Goal: Register for event/course

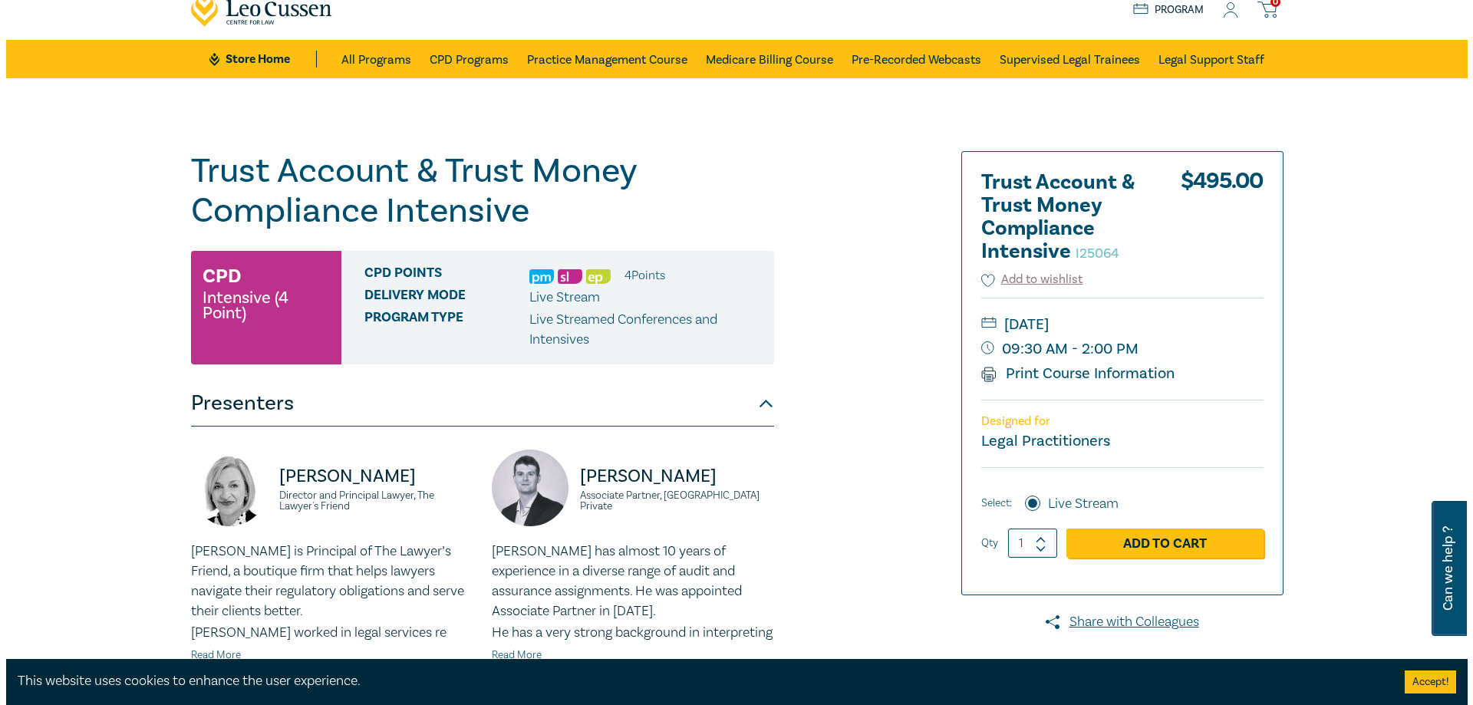
scroll to position [77, 0]
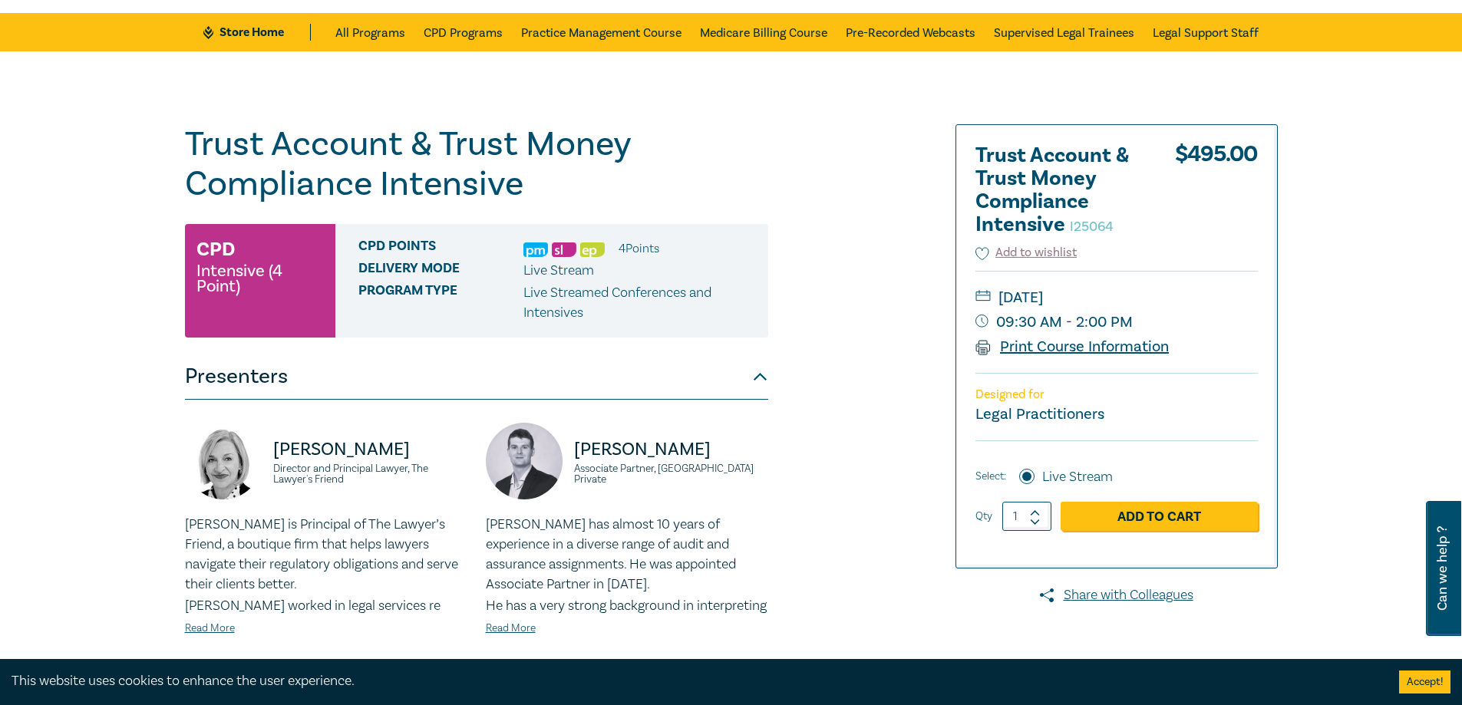
click at [1114, 348] on link "Print Course Information" at bounding box center [1072, 347] width 194 height 20
click at [1144, 517] on link "Add to Cart" at bounding box center [1159, 516] width 197 height 29
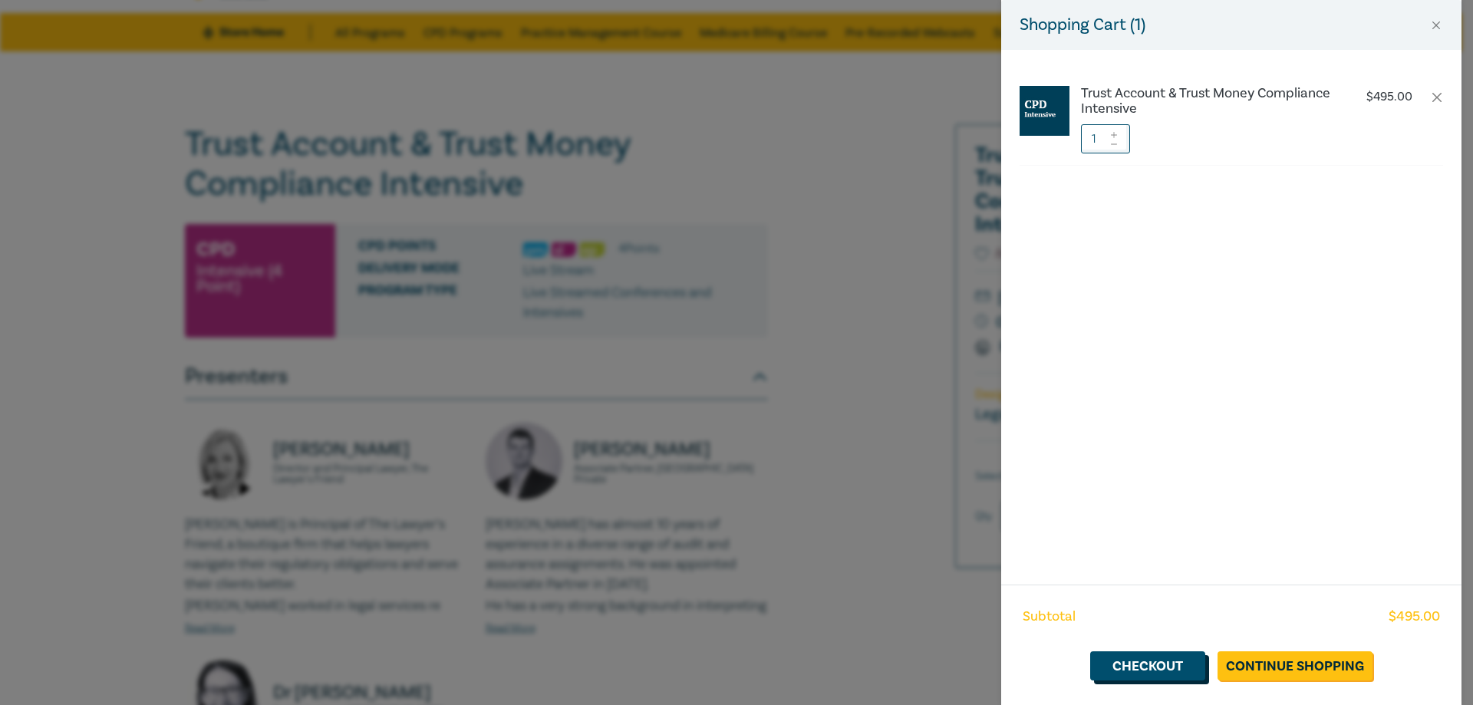
click at [1143, 668] on link "Checkout" at bounding box center [1148, 666] width 115 height 29
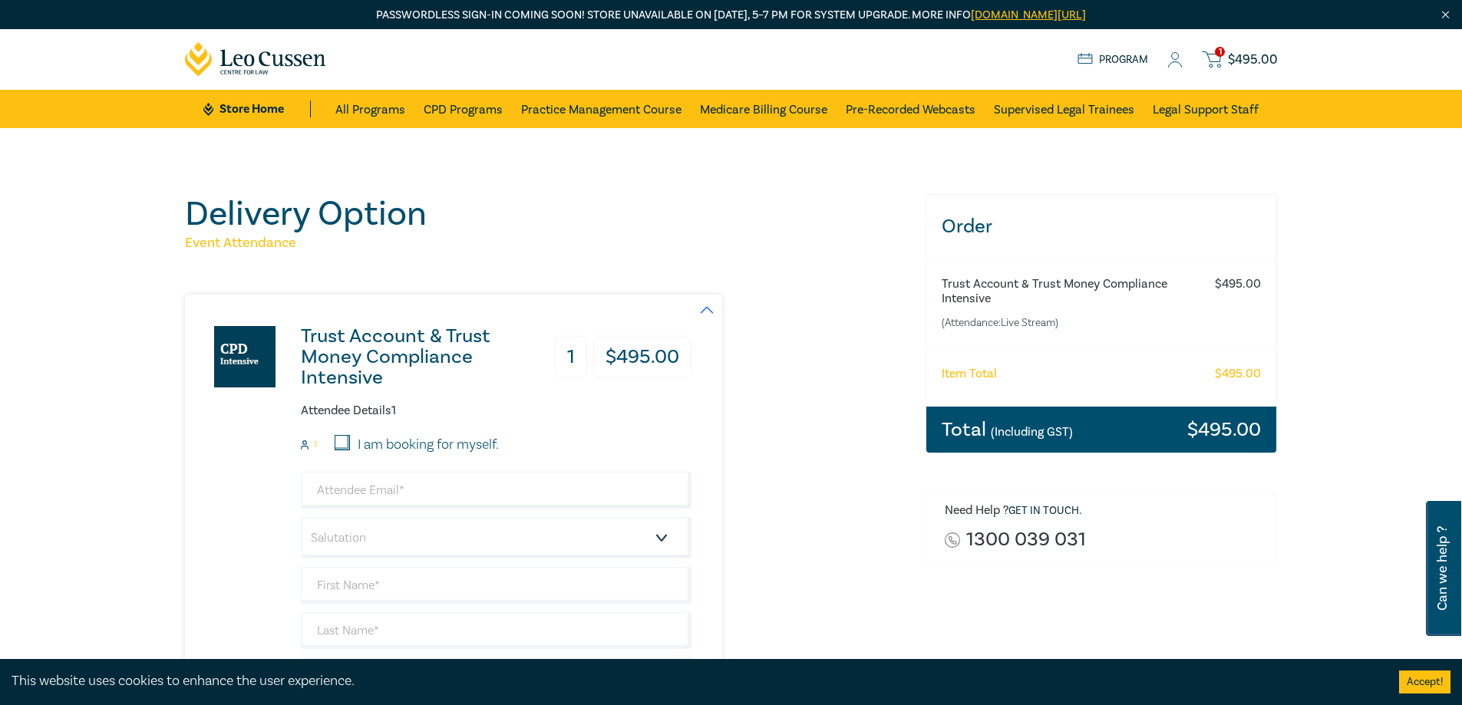
click at [340, 444] on input "I am booking for myself." at bounding box center [342, 442] width 15 height 15
checkbox input "true"
type input "[PERSON_NAME][EMAIL_ADDRESS][DOMAIN_NAME]"
type input "[PERSON_NAME]"
type input "Barkla"
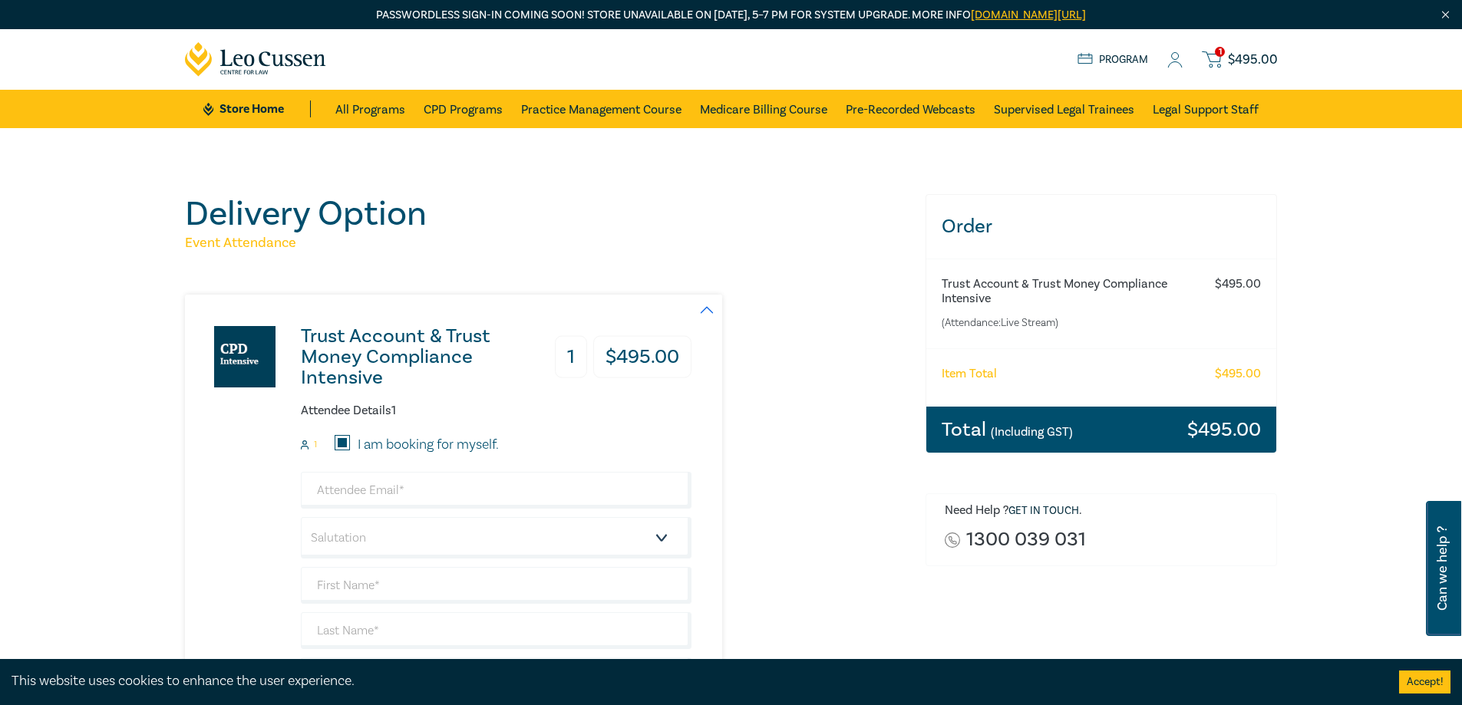
type input "Wisewould [PERSON_NAME] Lawyers, [PERSON_NAME][GEOGRAPHIC_DATA], 000440"
type input "412003221"
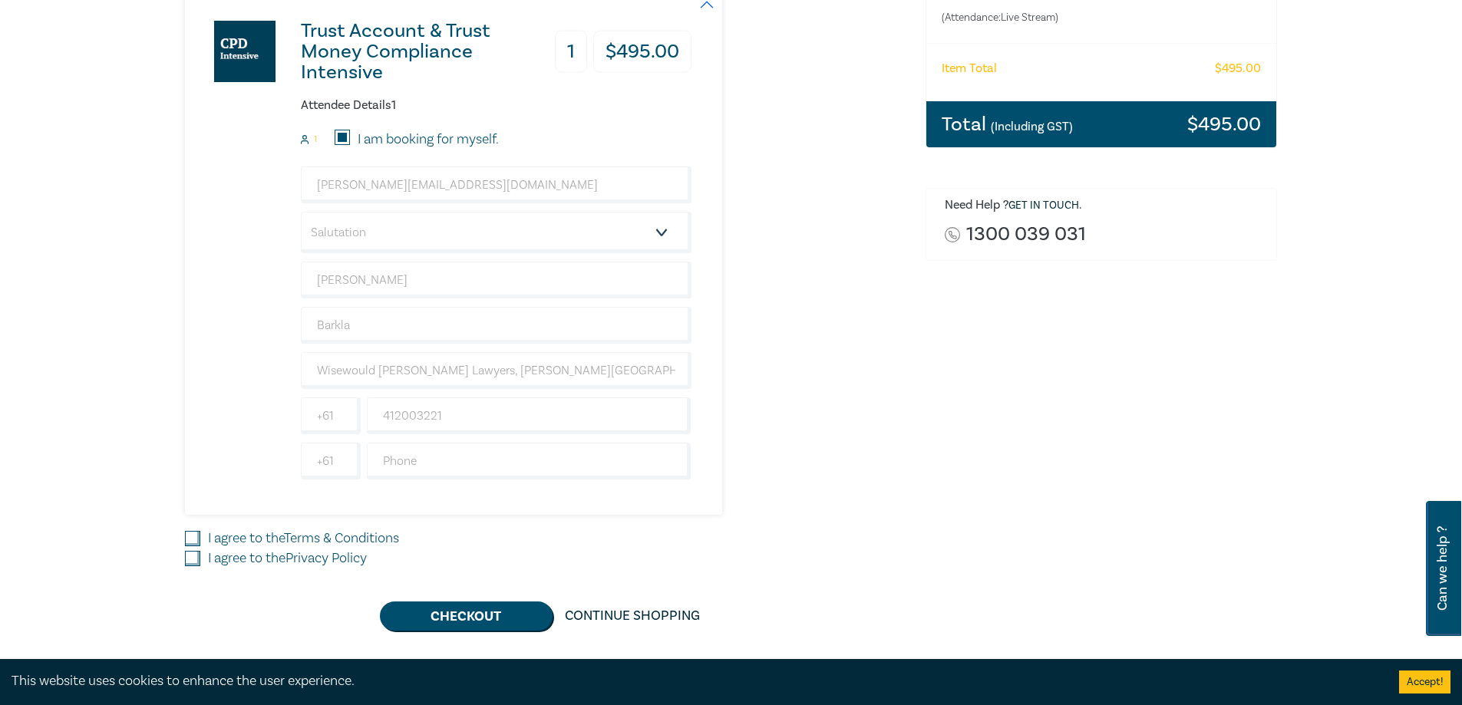
scroll to position [307, 0]
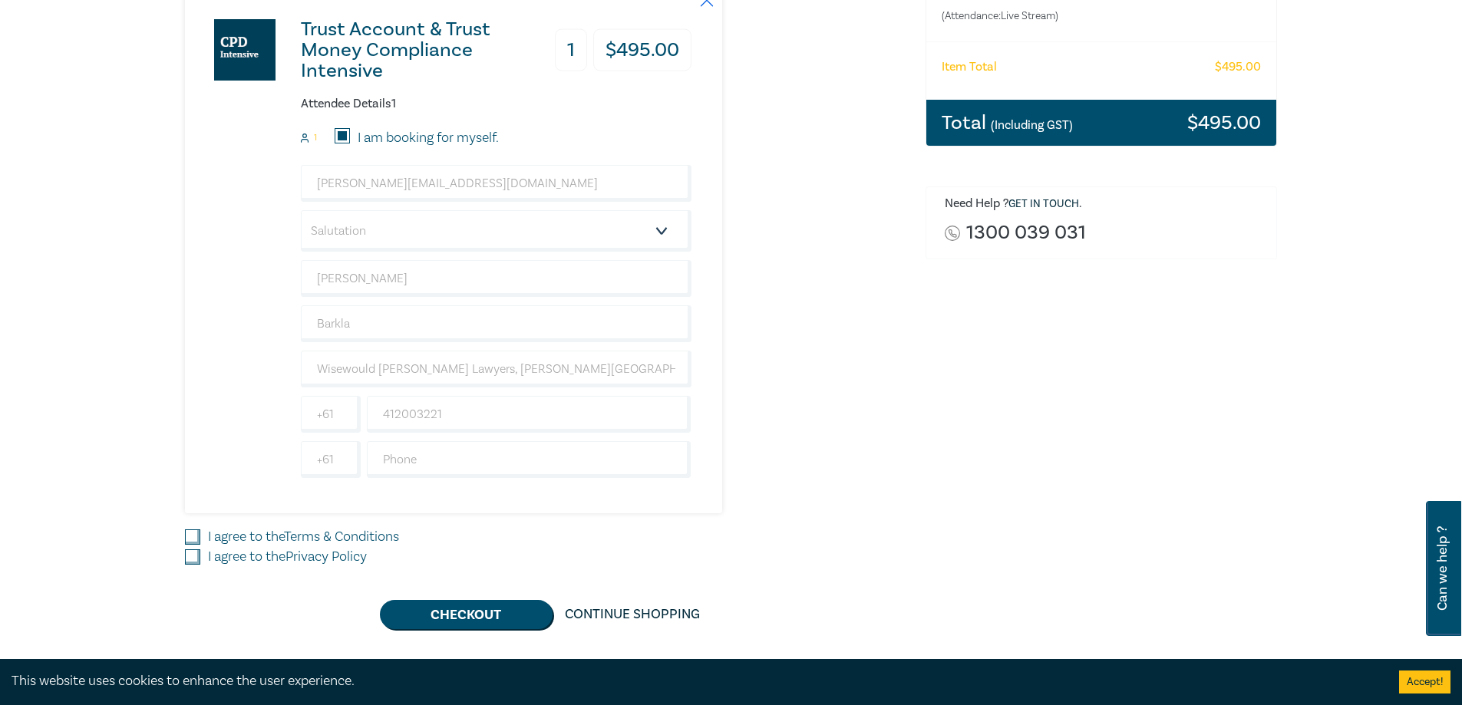
click at [266, 531] on label "I agree to the Terms & Conditions" at bounding box center [303, 537] width 191 height 20
click at [200, 531] on input "I agree to the Terms & Conditions" at bounding box center [192, 537] width 15 height 15
checkbox input "true"
click at [243, 553] on label "I agree to the Privacy Policy" at bounding box center [287, 557] width 159 height 20
click at [200, 553] on input "I agree to the Privacy Policy" at bounding box center [192, 556] width 15 height 15
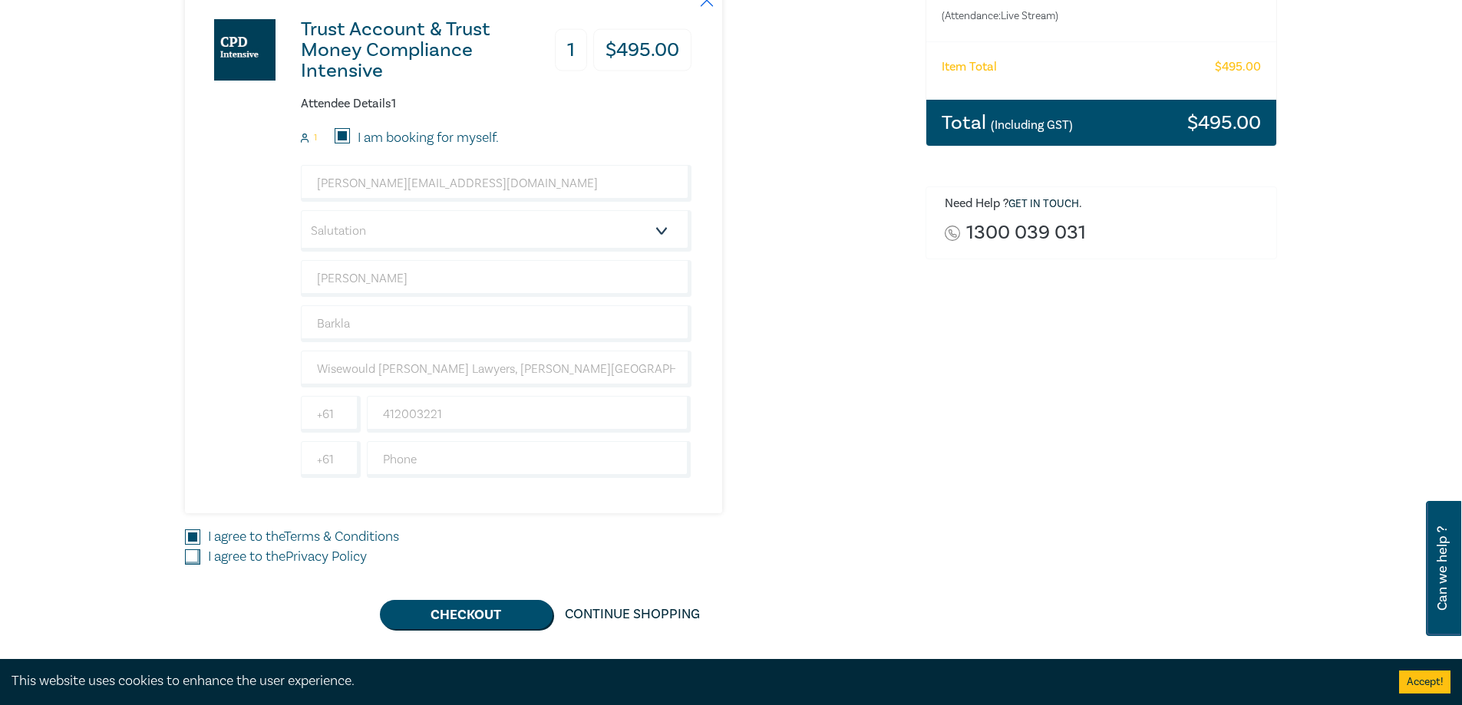
checkbox input "true"
click at [455, 618] on button "Checkout" at bounding box center [466, 614] width 173 height 29
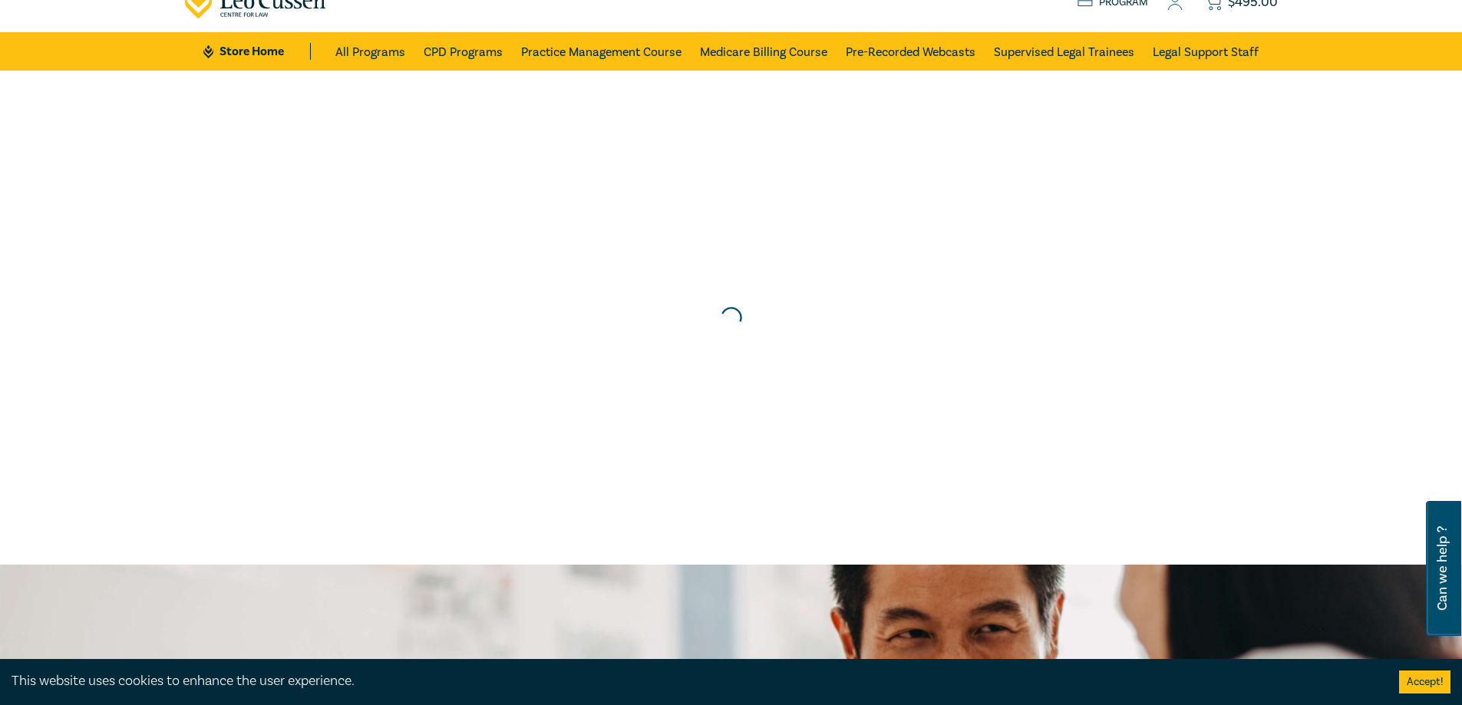
scroll to position [0, 0]
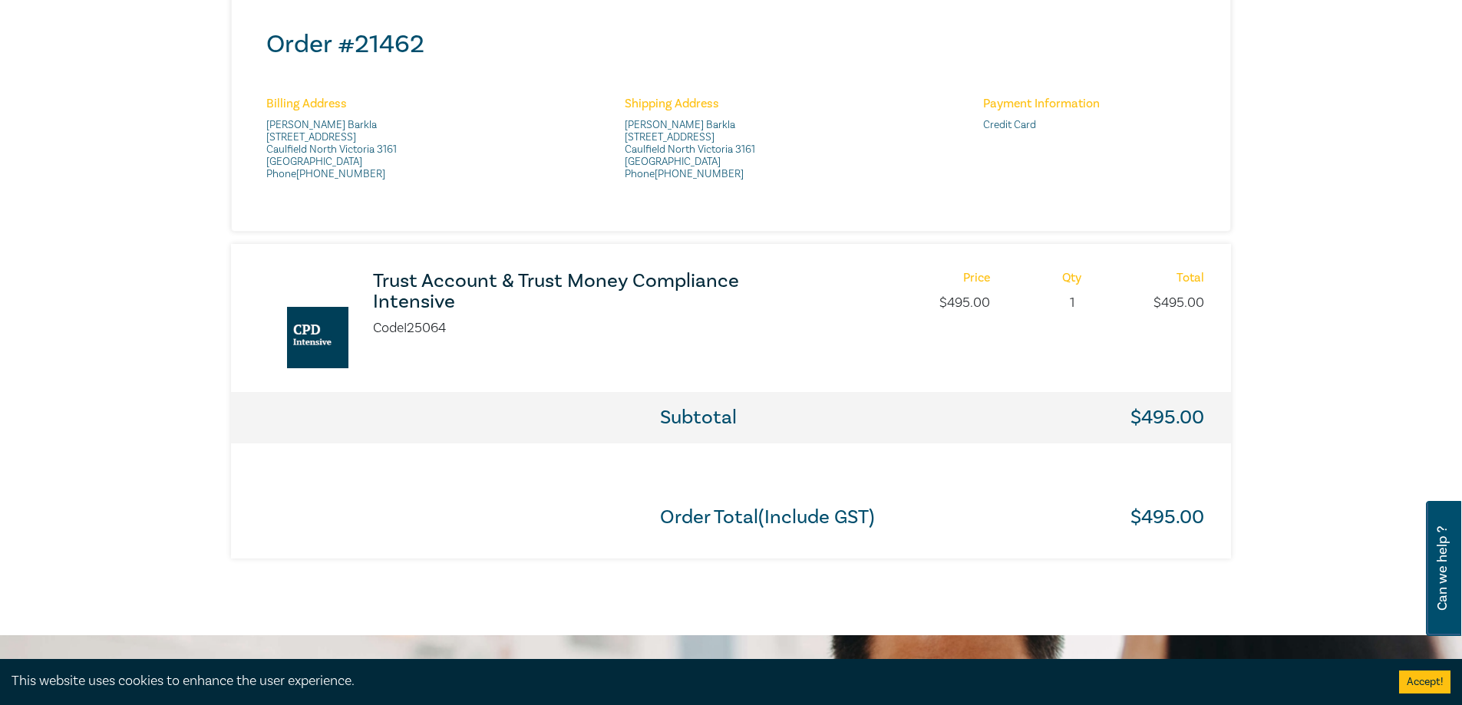
scroll to position [384, 0]
